Goal: Transaction & Acquisition: Book appointment/travel/reservation

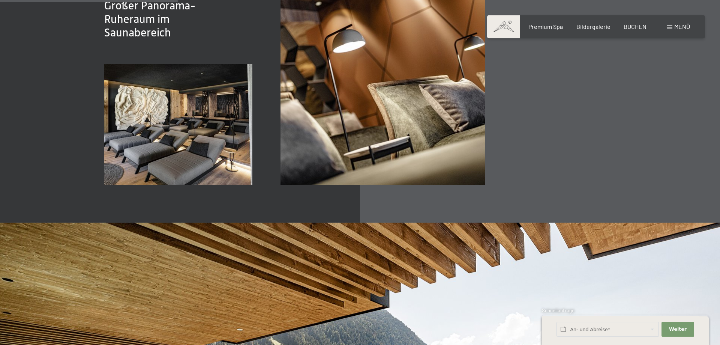
scroll to position [1416, 0]
click at [635, 27] on span "BUCHEN" at bounding box center [635, 25] width 23 height 7
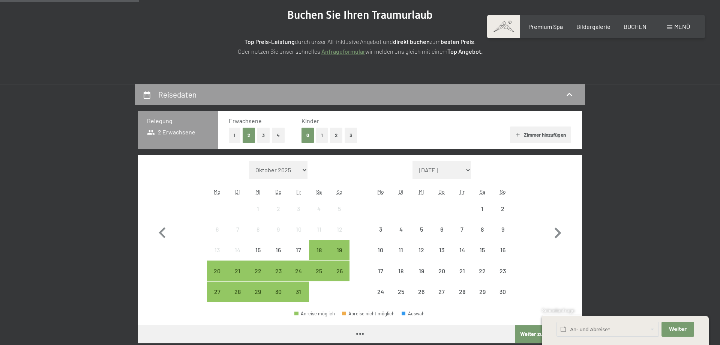
scroll to position [153, 0]
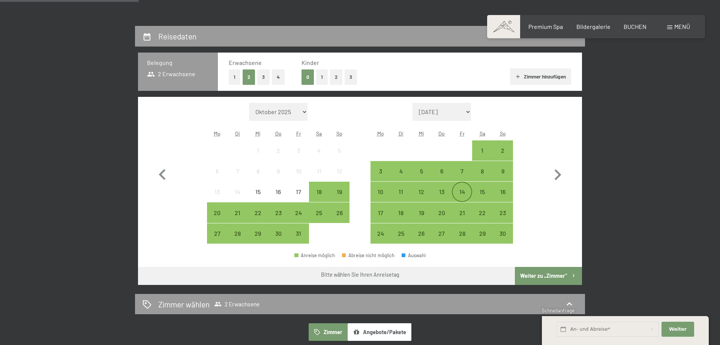
click at [465, 192] on div "14" at bounding box center [462, 198] width 19 height 19
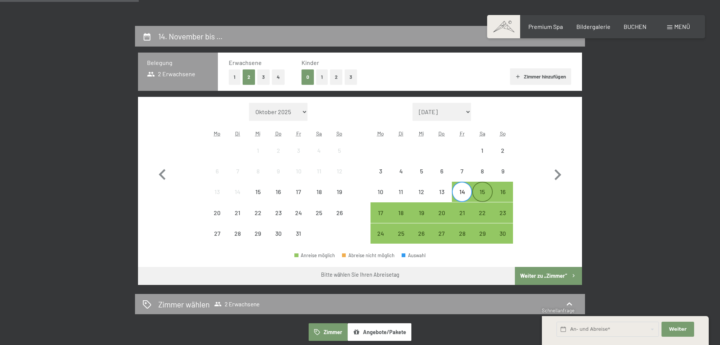
click at [477, 191] on div "15" at bounding box center [482, 198] width 19 height 19
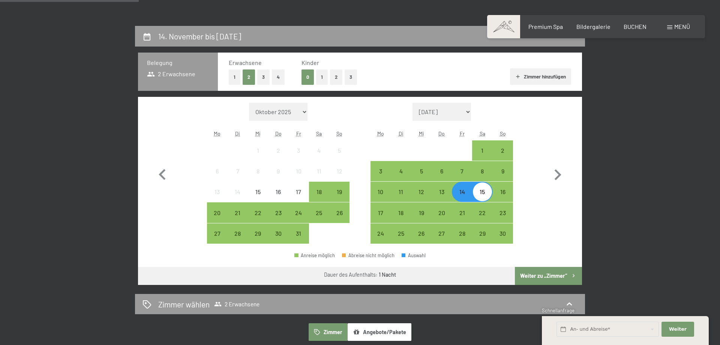
click at [471, 192] on div "14" at bounding box center [462, 198] width 19 height 19
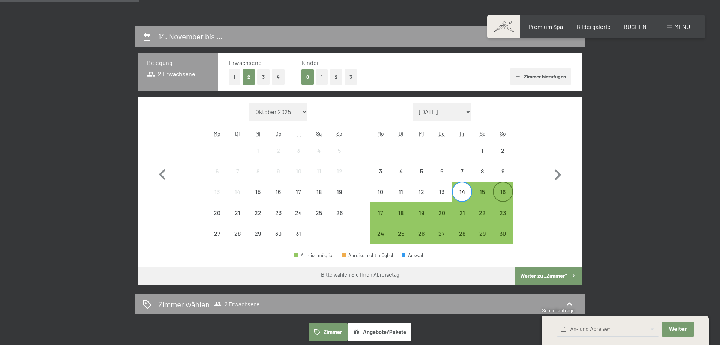
click at [504, 192] on div "16" at bounding box center [503, 198] width 19 height 19
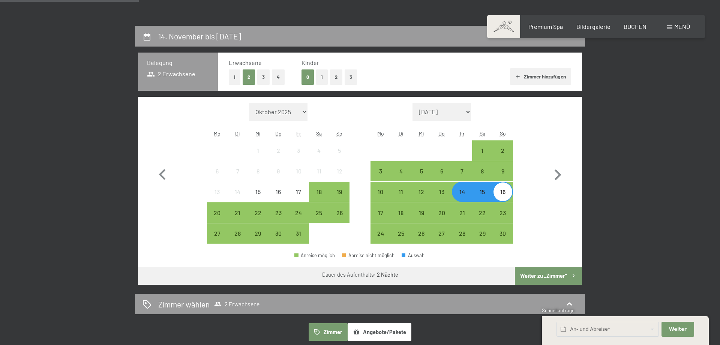
click at [537, 276] on button "Weiter zu „Zimmer“" at bounding box center [548, 276] width 67 height 18
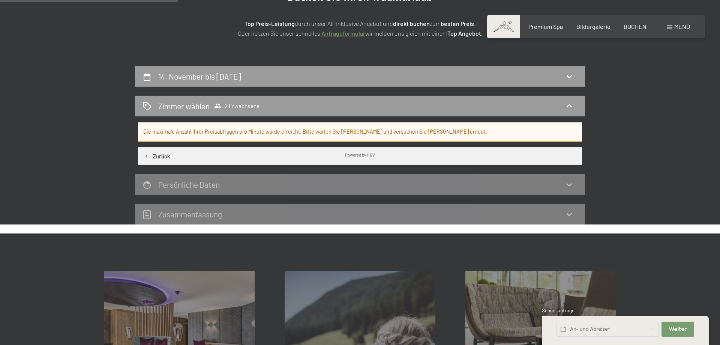
scroll to position [64, 0]
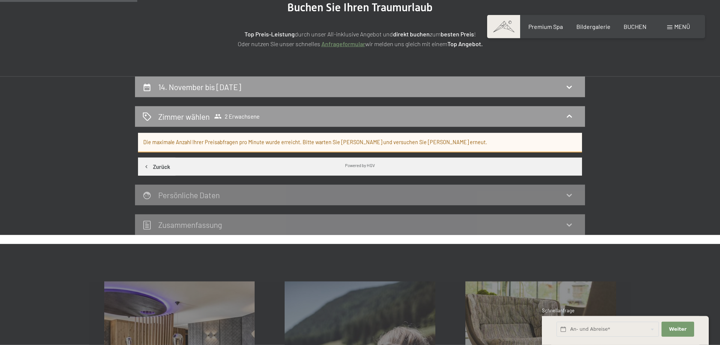
click at [141, 164] on button "Zurück" at bounding box center [157, 167] width 38 height 18
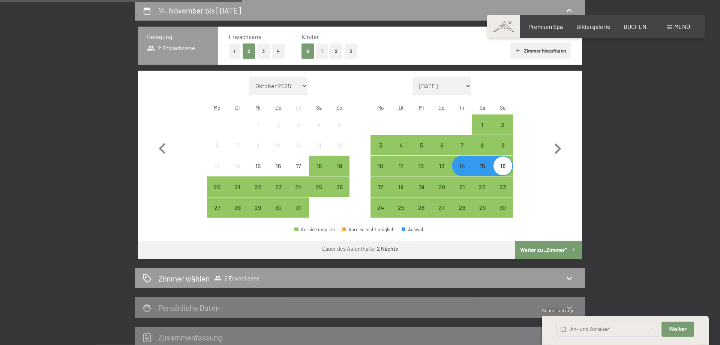
click at [542, 180] on div "Monat/Jahr Oktober 2025 November 2025 Dezember 2025 Januar 2026 Februar 2026 Mä…" at bounding box center [360, 147] width 417 height 141
click at [531, 249] on button "Weiter zu „Zimmer“" at bounding box center [548, 250] width 67 height 18
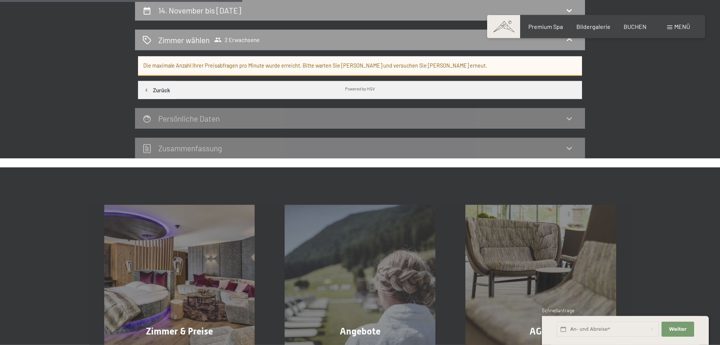
click at [166, 90] on button "Zurück" at bounding box center [157, 90] width 38 height 18
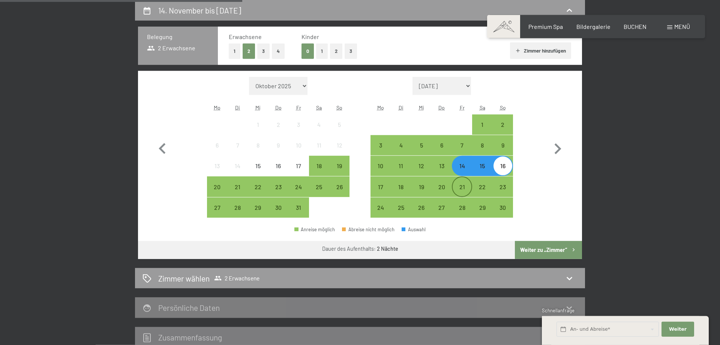
click at [468, 187] on div "21" at bounding box center [462, 193] width 19 height 19
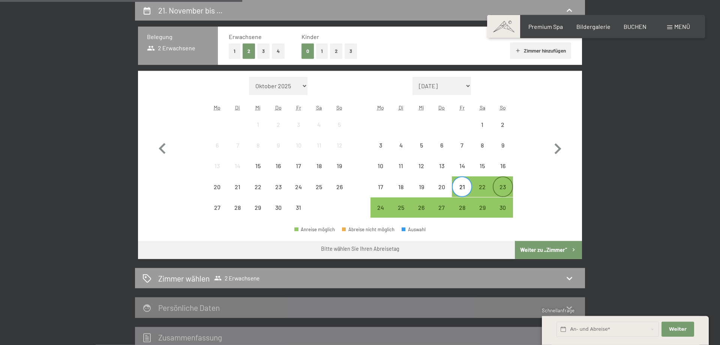
click at [509, 187] on div "23" at bounding box center [503, 193] width 19 height 19
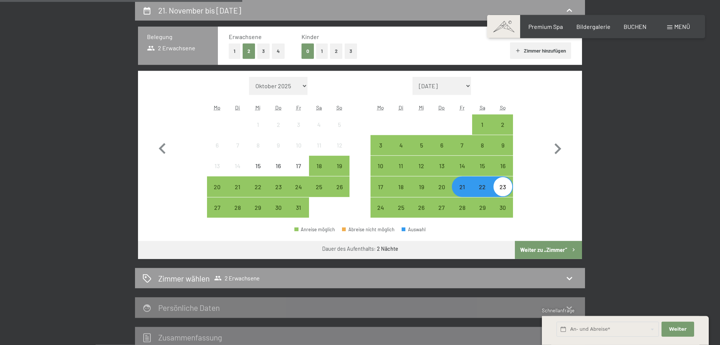
click at [545, 250] on button "Weiter zu „Zimmer“" at bounding box center [548, 250] width 67 height 18
